Goal: Task Accomplishment & Management: Use online tool/utility

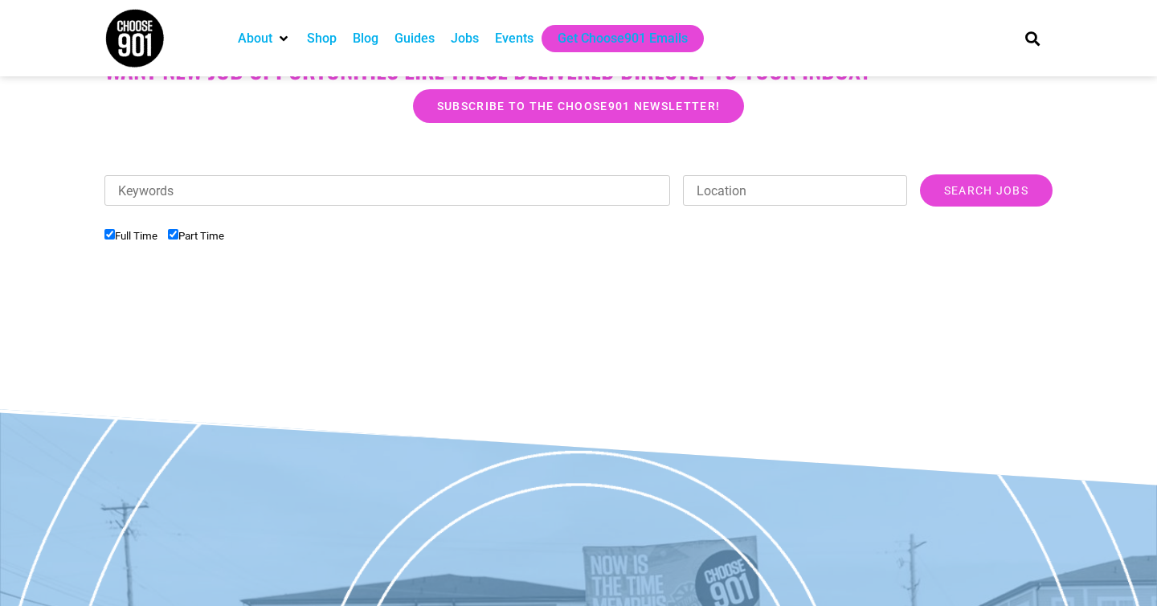
scroll to position [429, 0]
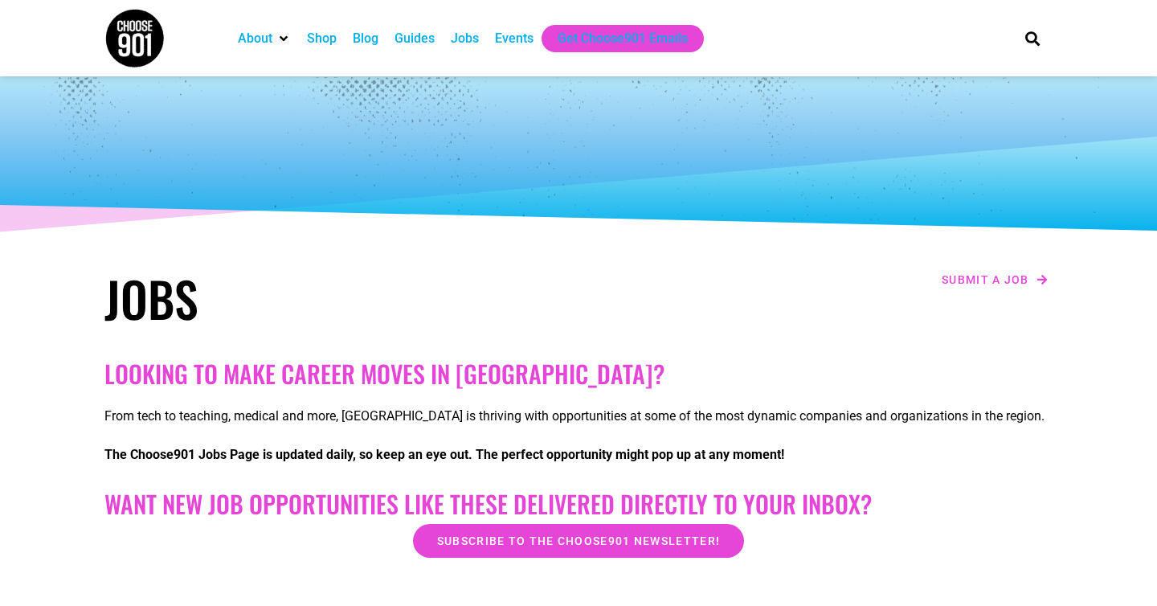
click at [477, 42] on div "Jobs" at bounding box center [465, 38] width 28 height 19
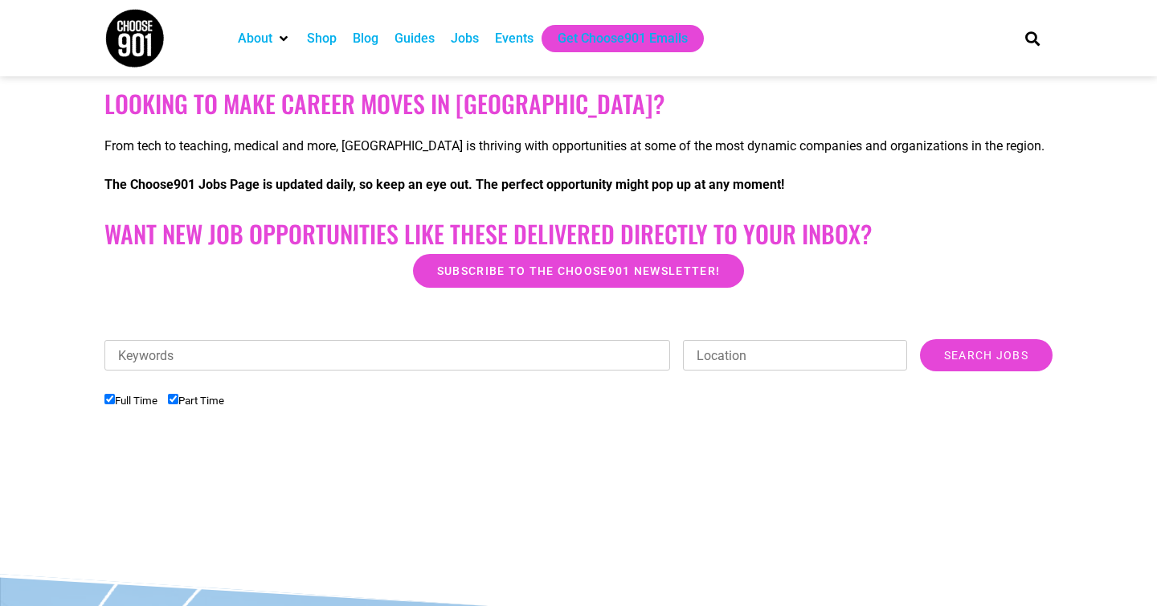
scroll to position [274, 0]
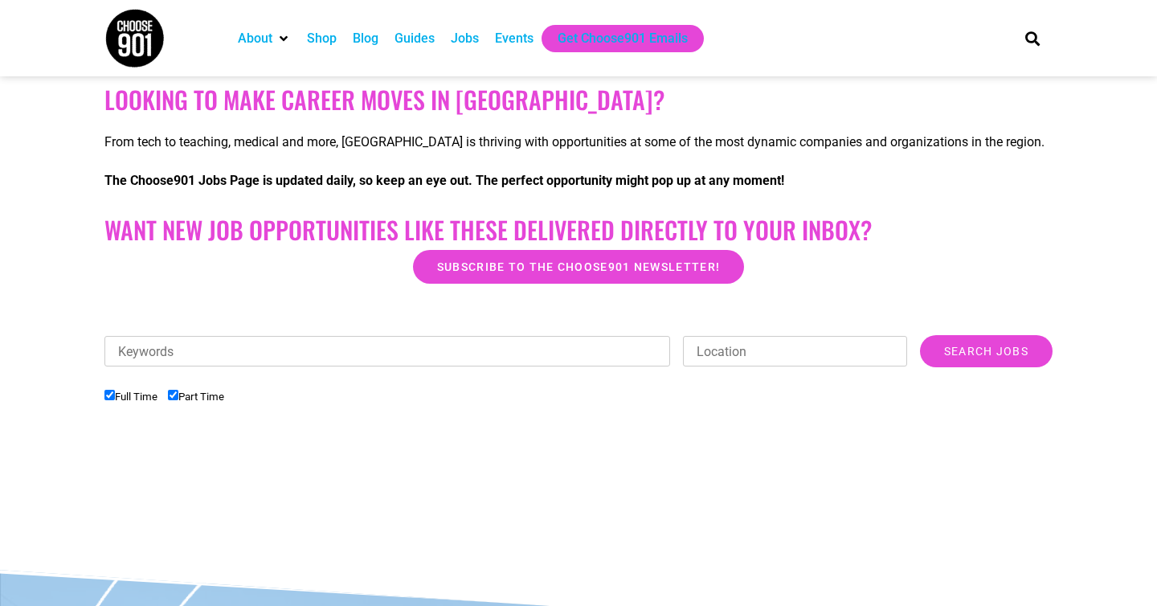
click at [175, 398] on input "Part Time" at bounding box center [173, 395] width 10 height 10
click at [186, 395] on label "Part Time" at bounding box center [196, 396] width 56 height 12
click at [178, 395] on input "Part Time" at bounding box center [173, 395] width 10 height 10
checkbox input "true"
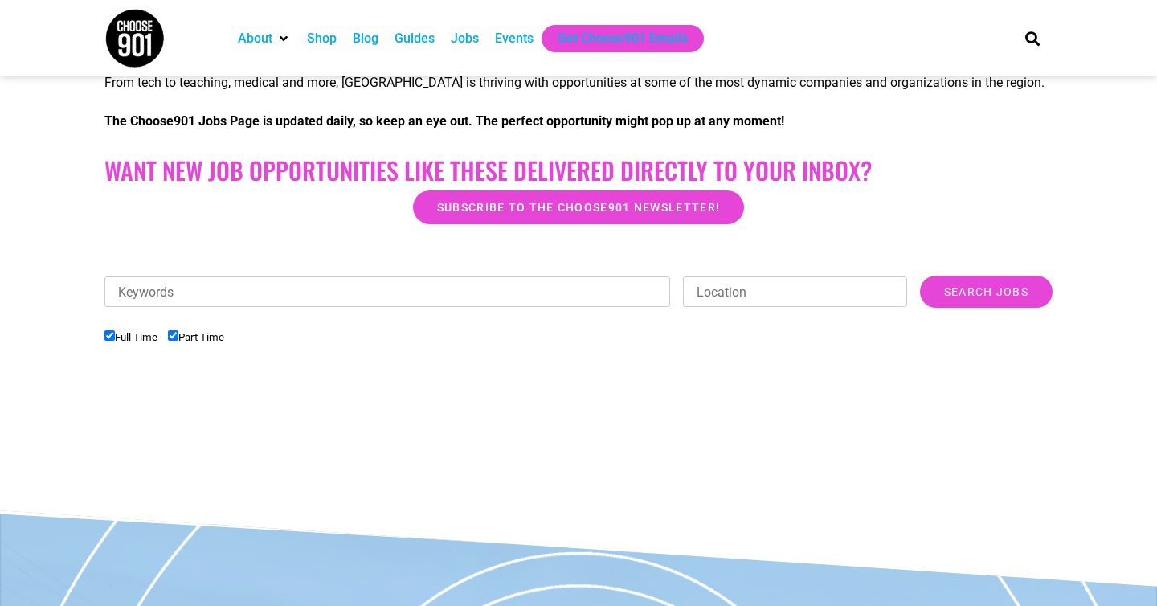
scroll to position [0, 0]
